Goal: Task Accomplishment & Management: Complete application form

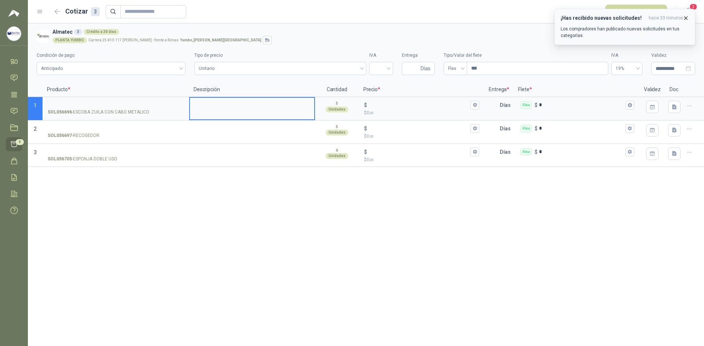
click at [686, 16] on icon "button" at bounding box center [685, 18] width 6 height 6
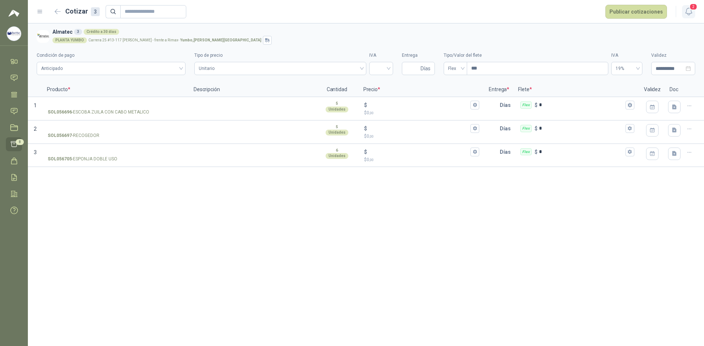
click at [689, 8] on span "2" at bounding box center [693, 6] width 8 height 7
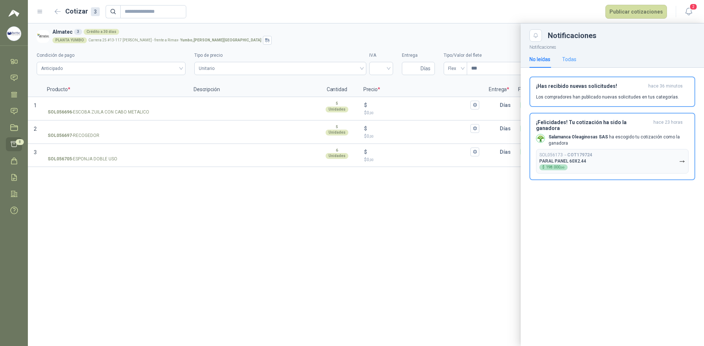
click at [574, 54] on div "Todas" at bounding box center [569, 59] width 14 height 17
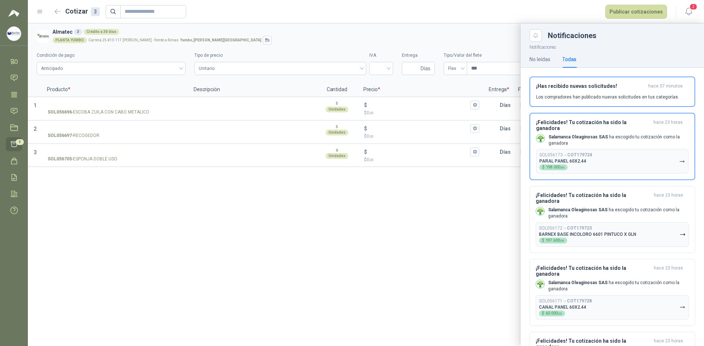
click at [683, 37] on div "Notificaciones" at bounding box center [620, 35] width 147 height 7
click at [689, 13] on icon "button" at bounding box center [688, 11] width 9 height 9
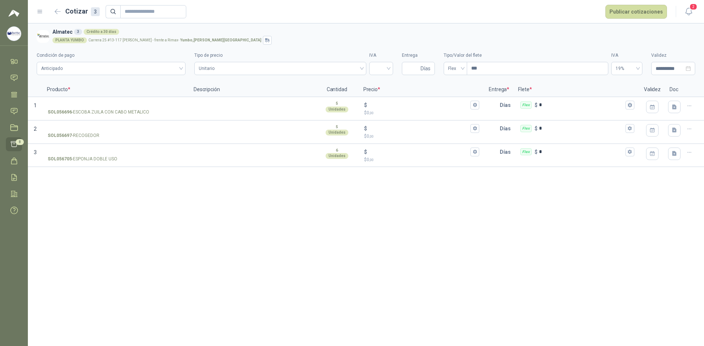
click at [41, 12] on icon at bounding box center [40, 11] width 4 height 3
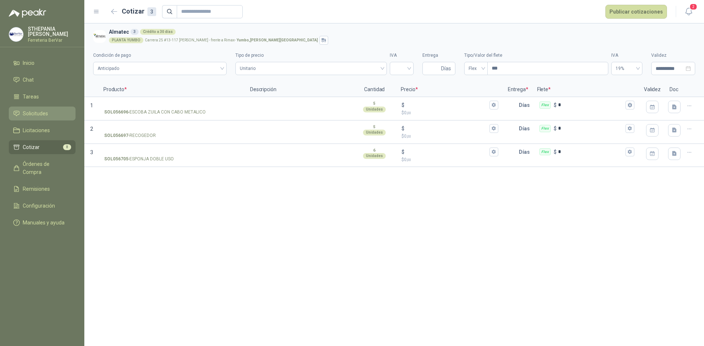
click at [43, 111] on span "Solicitudes" at bounding box center [35, 114] width 25 height 8
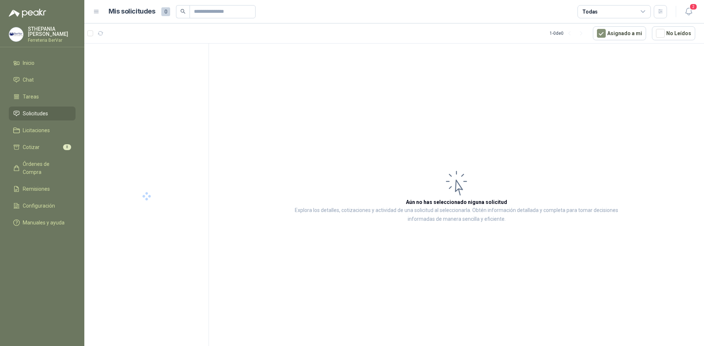
click at [644, 11] on icon at bounding box center [643, 12] width 4 height 2
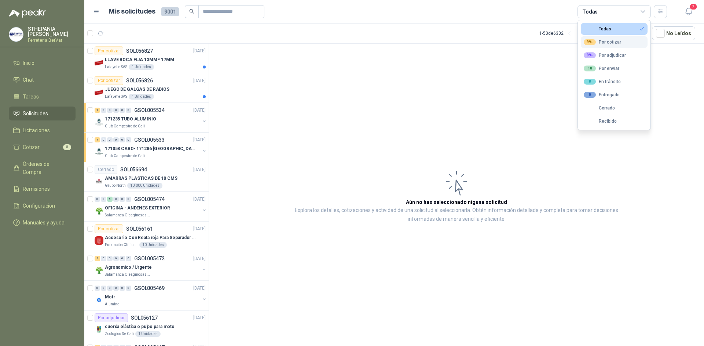
click at [612, 44] on div "99+ Por cotizar" at bounding box center [601, 42] width 37 height 6
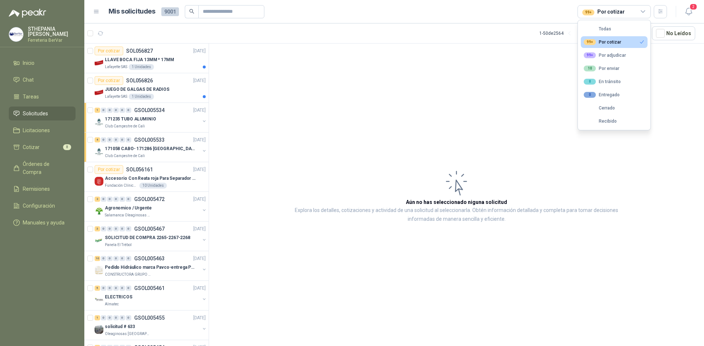
click at [635, 40] on button "99+ Por cotizar" at bounding box center [613, 42] width 67 height 12
click at [618, 39] on div "99+ Por cotizar" at bounding box center [601, 42] width 37 height 6
click at [620, 28] on button "Todas" at bounding box center [613, 29] width 67 height 12
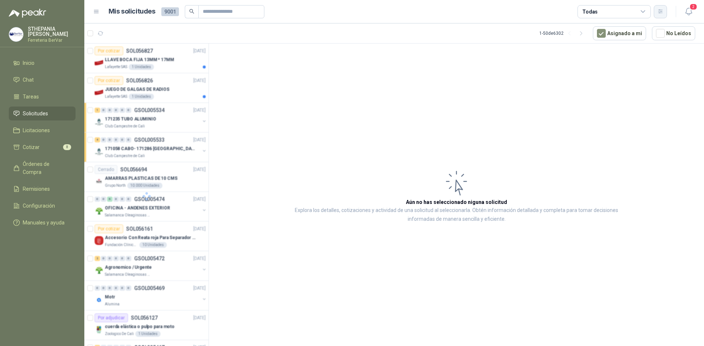
click at [663, 11] on icon "button" at bounding box center [660, 11] width 6 height 6
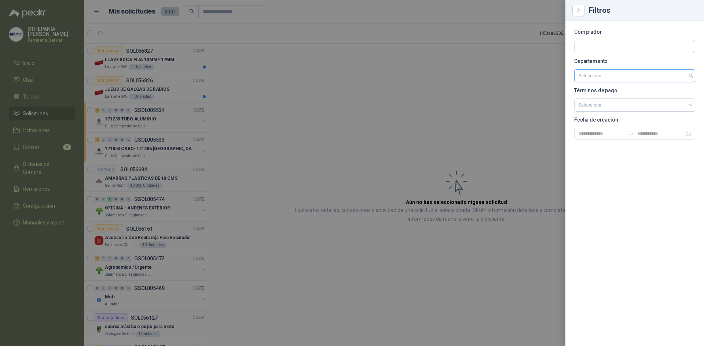
click at [689, 75] on input "search" at bounding box center [634, 76] width 112 height 12
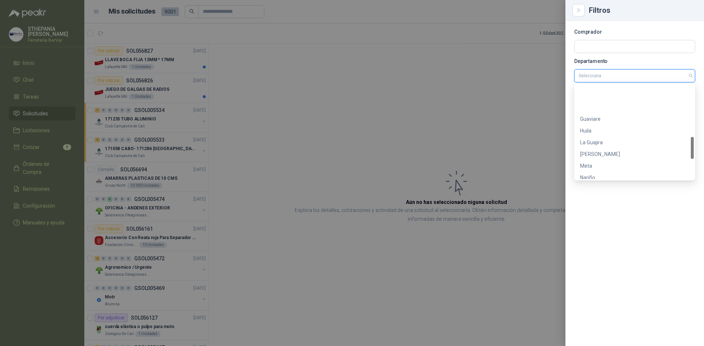
scroll to position [305, 0]
click at [606, 150] on div "[PERSON_NAME][GEOGRAPHIC_DATA]" at bounding box center [634, 150] width 109 height 8
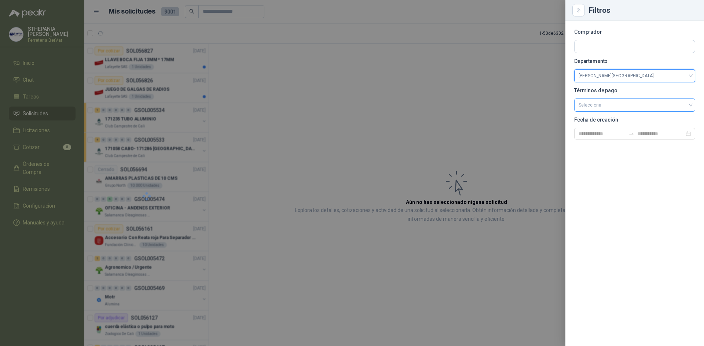
click at [670, 103] on input "search" at bounding box center [634, 104] width 112 height 11
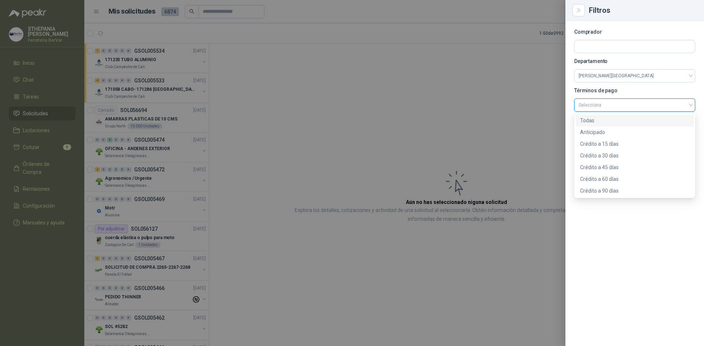
click at [618, 117] on div "Todas" at bounding box center [634, 121] width 109 height 8
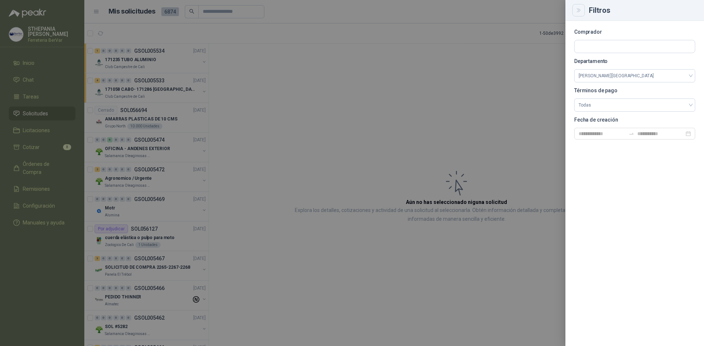
click at [575, 9] on icon "Close" at bounding box center [578, 10] width 6 height 6
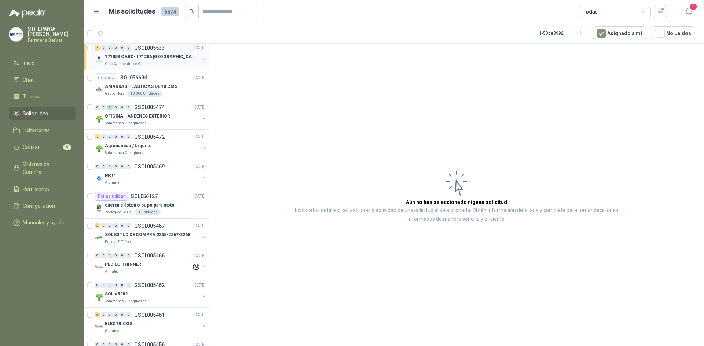
scroll to position [0, 0]
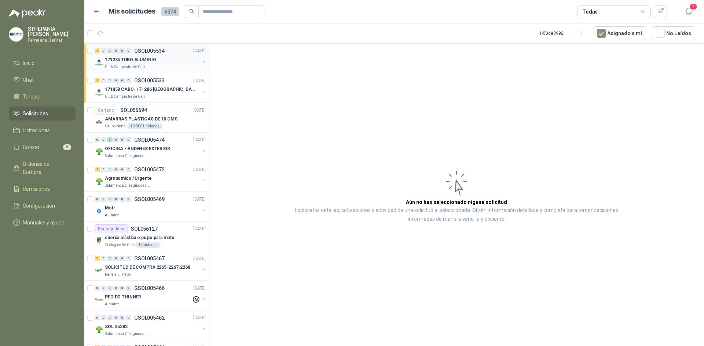
click at [165, 59] on div "171235 TUBO ALUMINIO" at bounding box center [152, 59] width 95 height 9
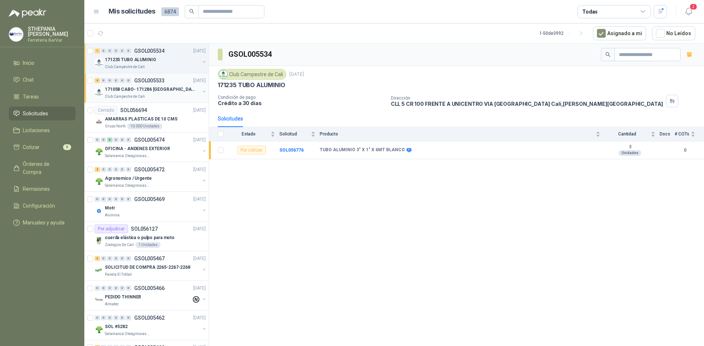
click at [169, 83] on div "4 0 0 0 0 0 GSOL005533 [DATE]" at bounding box center [151, 80] width 112 height 9
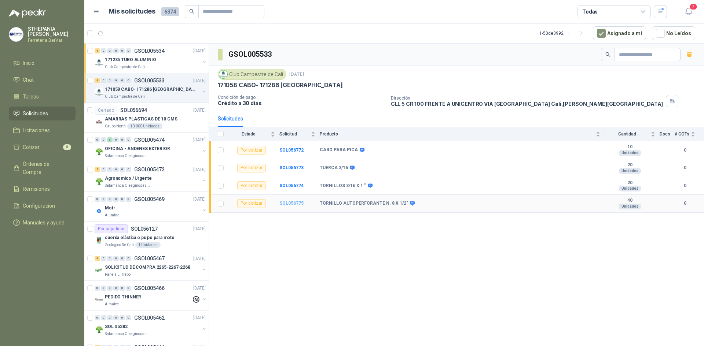
click at [285, 201] on b "SOL056775" at bounding box center [291, 203] width 24 height 5
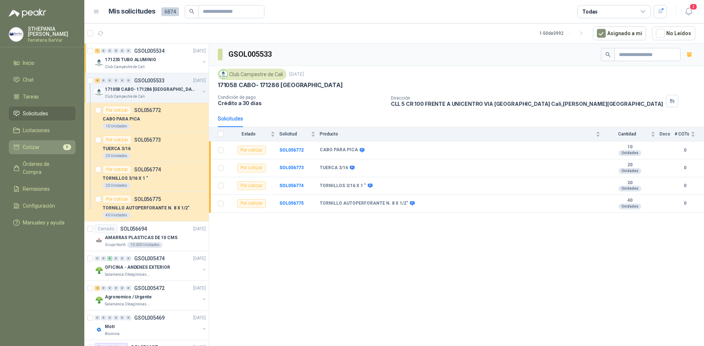
click at [40, 150] on li "Cotizar 8" at bounding box center [42, 147] width 58 height 8
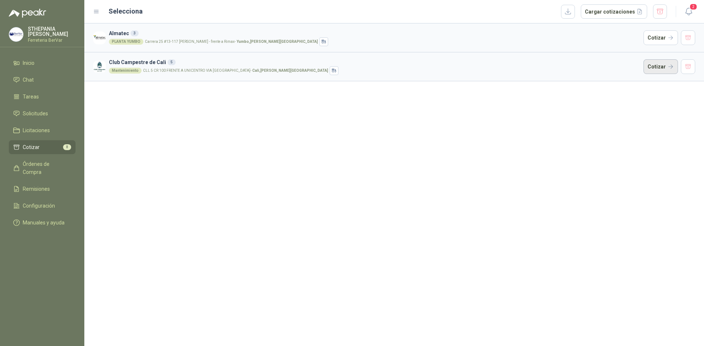
click at [663, 63] on button "Cotizar" at bounding box center [660, 66] width 34 height 15
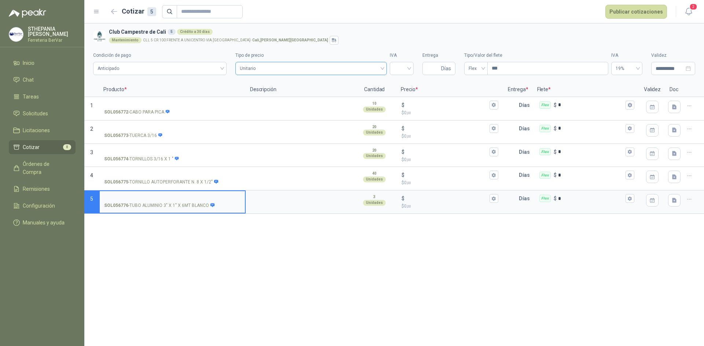
click at [368, 70] on span "Unitario" at bounding box center [311, 68] width 143 height 11
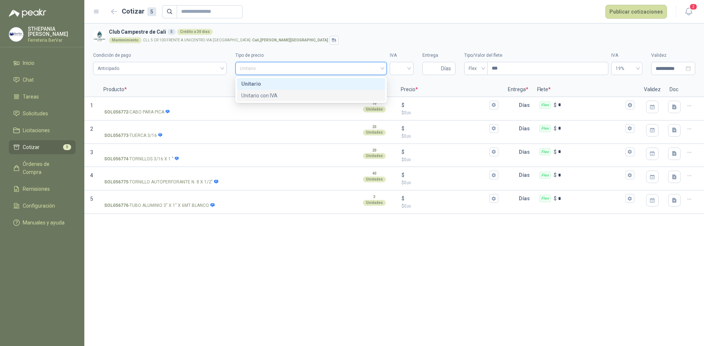
click at [274, 94] on div "Unitario con IVA" at bounding box center [311, 96] width 140 height 8
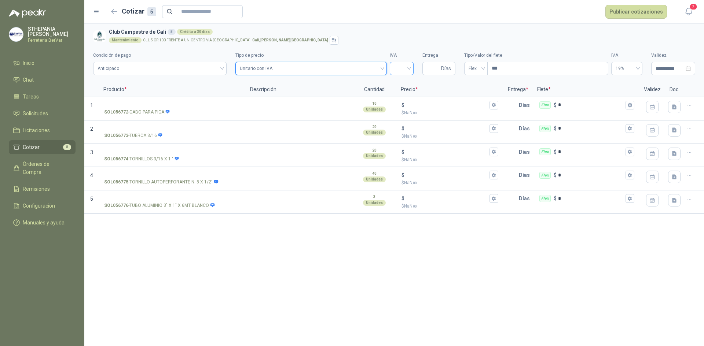
click at [411, 70] on div at bounding box center [402, 68] width 24 height 13
click at [406, 81] on div "19%" at bounding box center [401, 84] width 12 height 8
click at [532, 71] on input "***" at bounding box center [547, 68] width 120 height 12
type input "***"
type input "****"
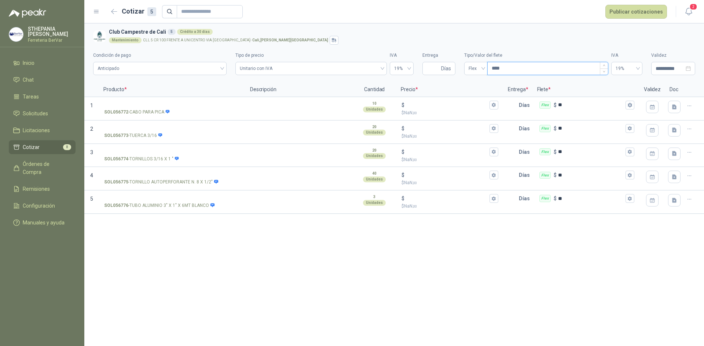
type input "*****"
type input "*******"
type input "********"
click at [439, 105] on input "$ $ NaN ,00" at bounding box center [447, 104] width 82 height 5
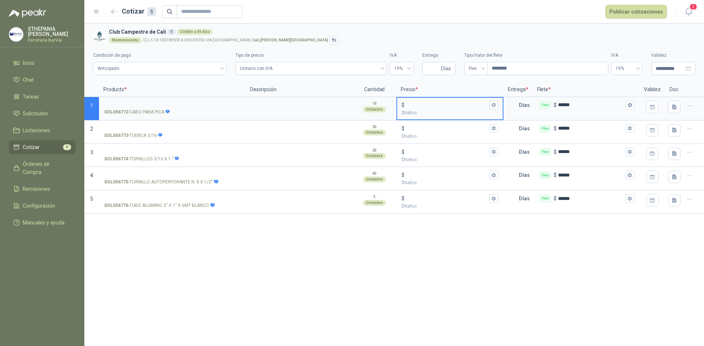
click at [420, 105] on input "$ $ NaN ,00" at bounding box center [447, 104] width 82 height 5
type input "******"
click at [455, 133] on p "$ NaN ,00" at bounding box center [449, 136] width 96 height 7
click at [455, 131] on input "$ $ NaN ,00" at bounding box center [447, 128] width 82 height 5
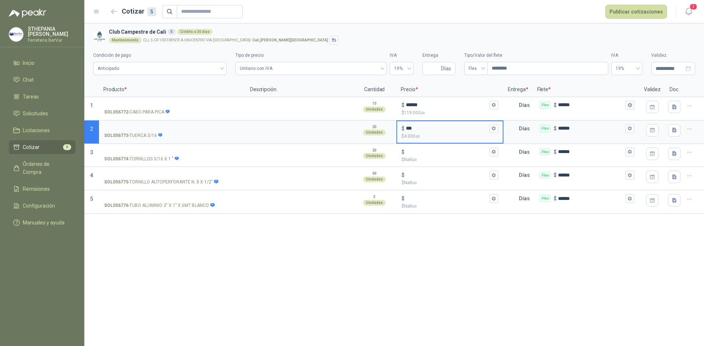
type input "***"
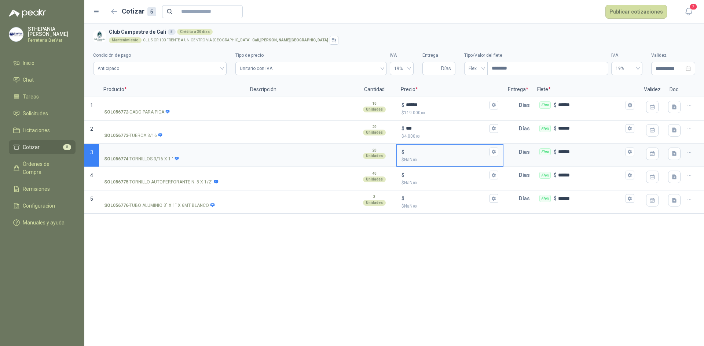
click at [436, 153] on input "$ $ NaN ,00" at bounding box center [447, 151] width 82 height 5
type input "***"
click at [428, 176] on input "$ $ NaN ,00" at bounding box center [447, 175] width 82 height 5
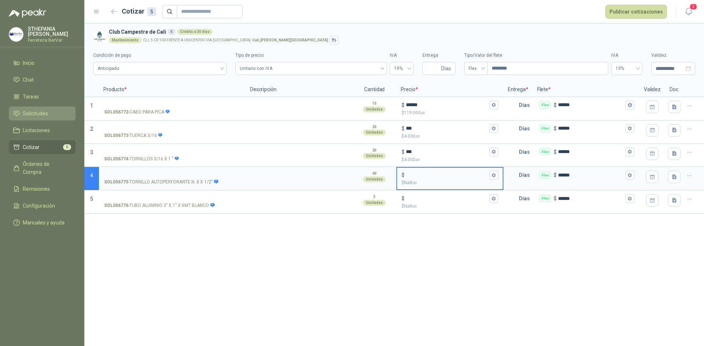
click at [58, 115] on li "Solicitudes" at bounding box center [42, 114] width 58 height 8
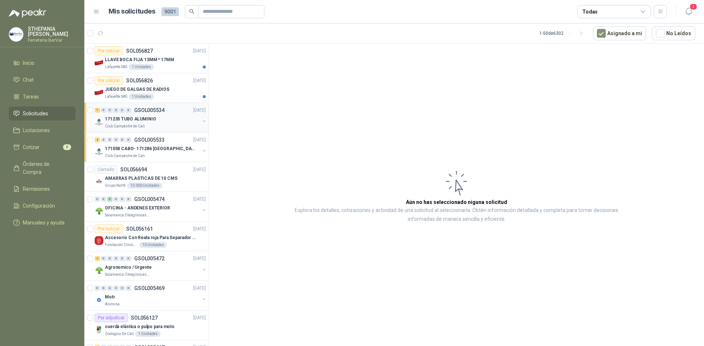
click at [154, 118] on div "171235 TUBO ALUMINIO" at bounding box center [152, 119] width 95 height 9
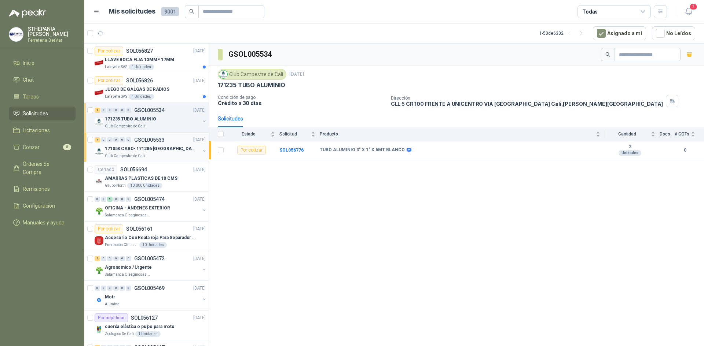
click at [155, 145] on p "171058 CABO- 171286 [GEOGRAPHIC_DATA]" at bounding box center [150, 148] width 91 height 7
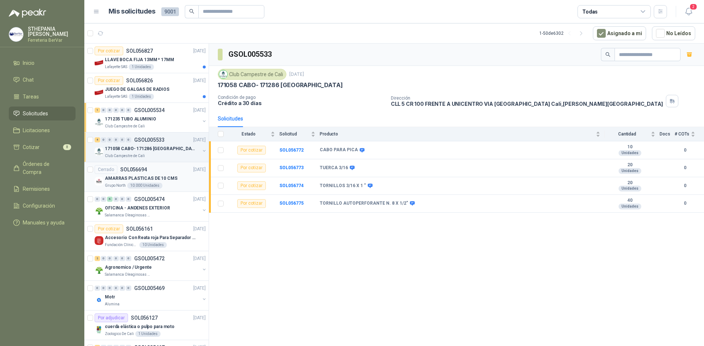
click at [157, 167] on div "Cerrado SOL056694 [DATE]" at bounding box center [150, 169] width 111 height 9
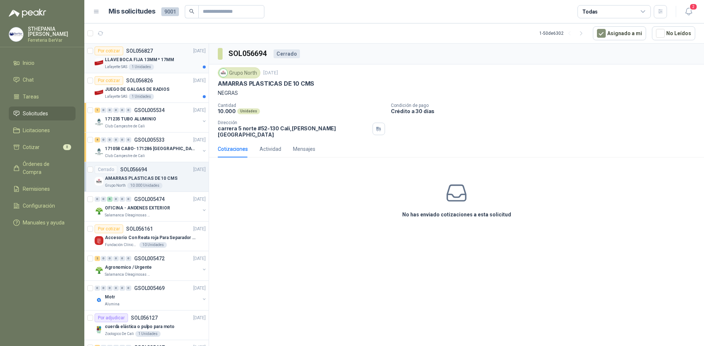
click at [166, 56] on p "LLAVE BOCA FIJA 13MM * 17MM" at bounding box center [139, 59] width 69 height 7
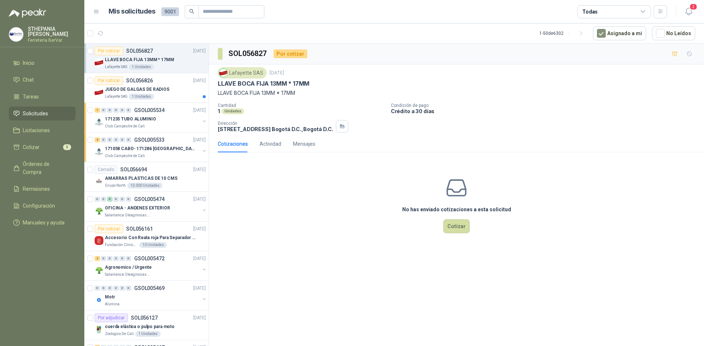
click at [648, 10] on div "Todas" at bounding box center [613, 11] width 73 height 13
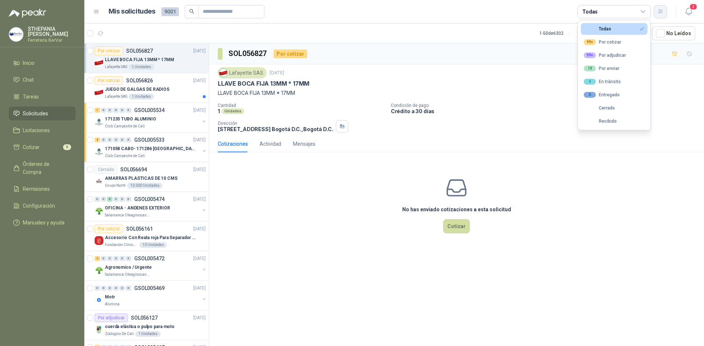
click at [657, 11] on icon "button" at bounding box center [660, 11] width 6 height 6
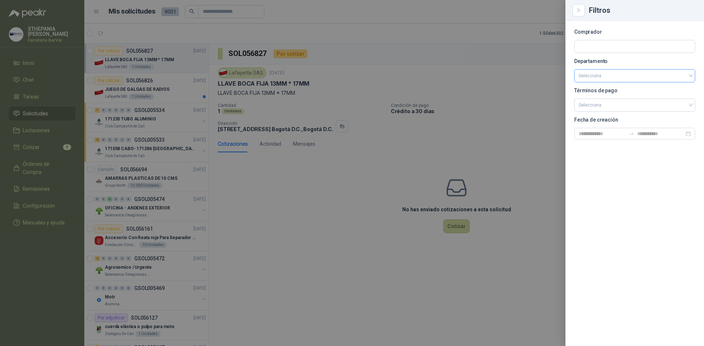
click at [688, 71] on input "search" at bounding box center [634, 76] width 112 height 12
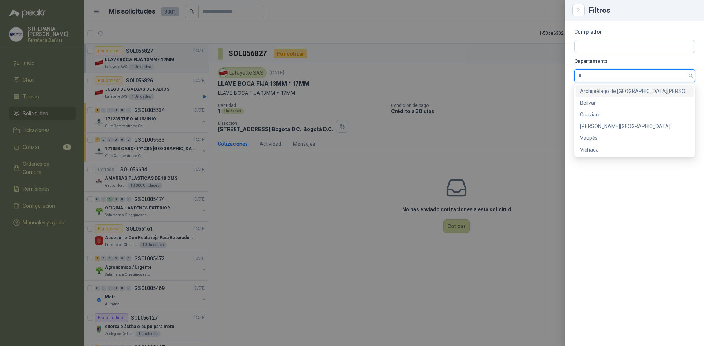
type input "**"
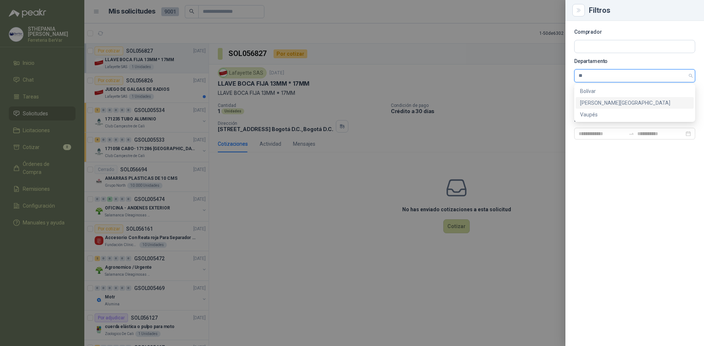
click at [602, 103] on div "[PERSON_NAME][GEOGRAPHIC_DATA]" at bounding box center [634, 103] width 109 height 8
click at [650, 99] on input "search" at bounding box center [634, 104] width 112 height 11
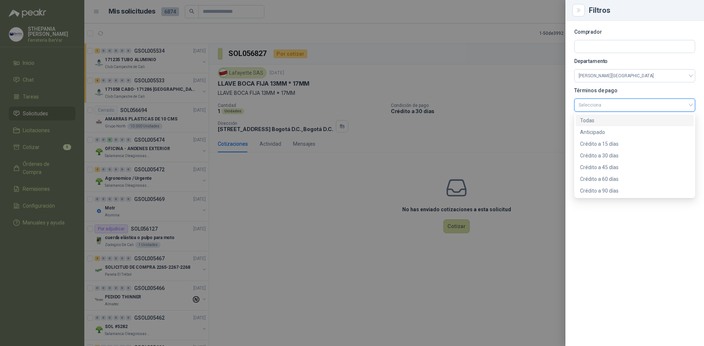
click at [601, 122] on div "Todas" at bounding box center [634, 121] width 109 height 8
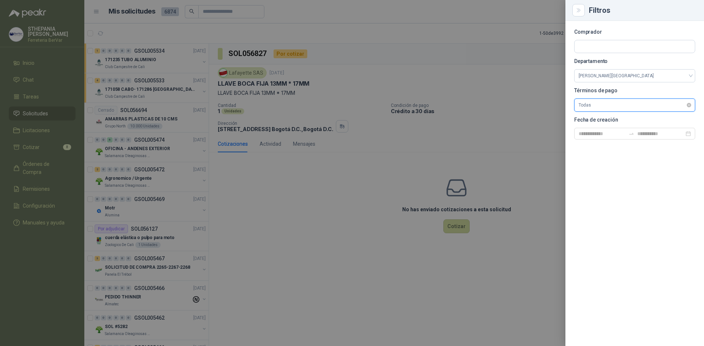
click at [650, 102] on span "Todas" at bounding box center [634, 105] width 112 height 11
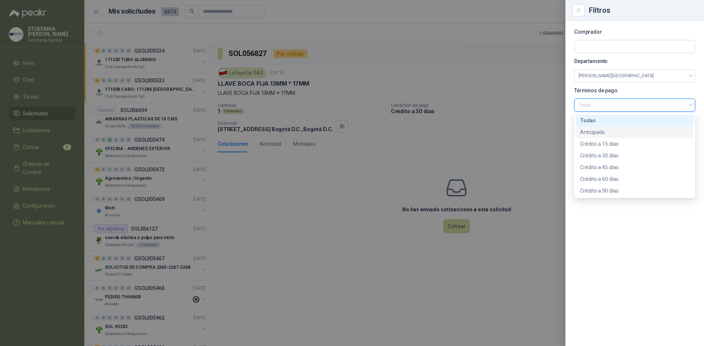
click at [604, 131] on div "Anticipado" at bounding box center [634, 132] width 109 height 8
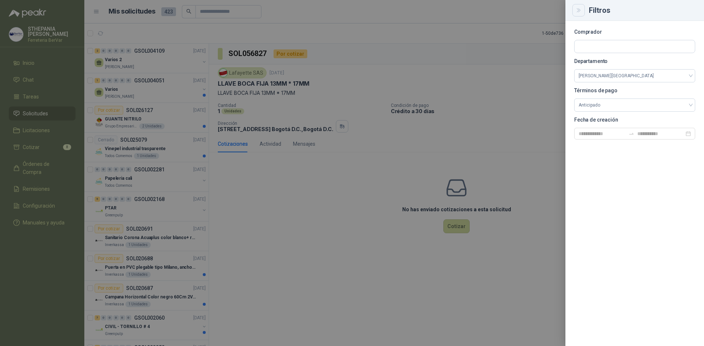
click at [579, 11] on icon "Close" at bounding box center [577, 10] width 3 height 4
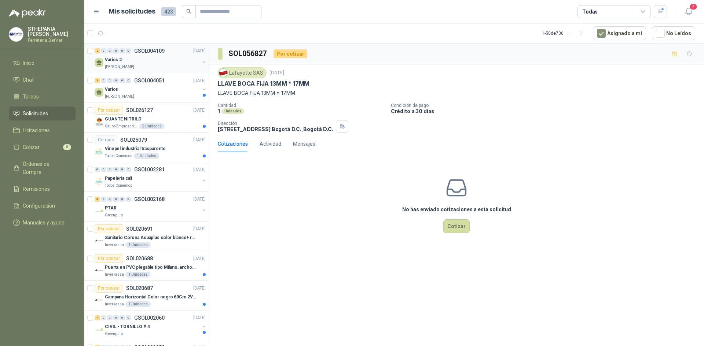
click at [154, 65] on div "[PERSON_NAME]" at bounding box center [152, 67] width 95 height 6
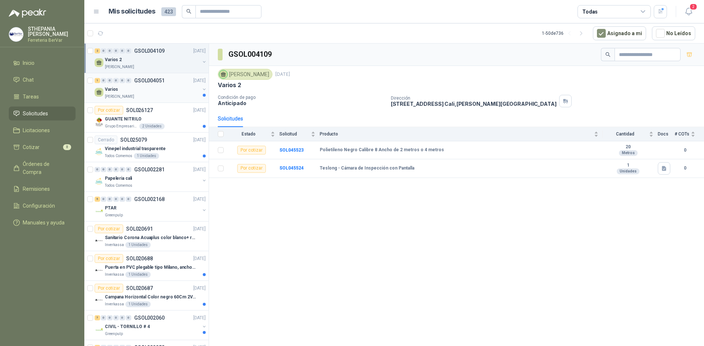
click at [159, 88] on div "Varios" at bounding box center [152, 89] width 95 height 9
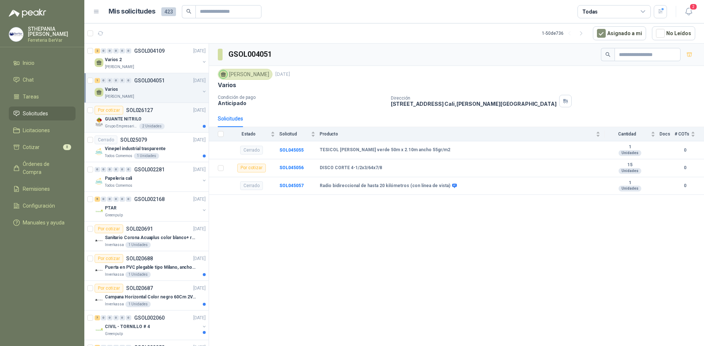
click at [153, 116] on div "GUANTE NITRILO" at bounding box center [155, 119] width 101 height 9
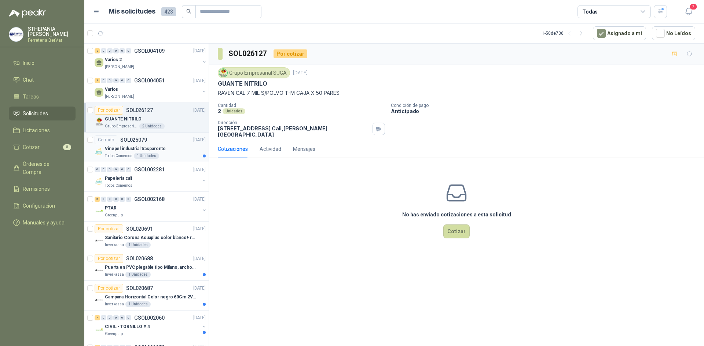
click at [157, 143] on div "Cerrado SOL025079 [DATE]" at bounding box center [150, 140] width 111 height 9
